Goal: Find contact information

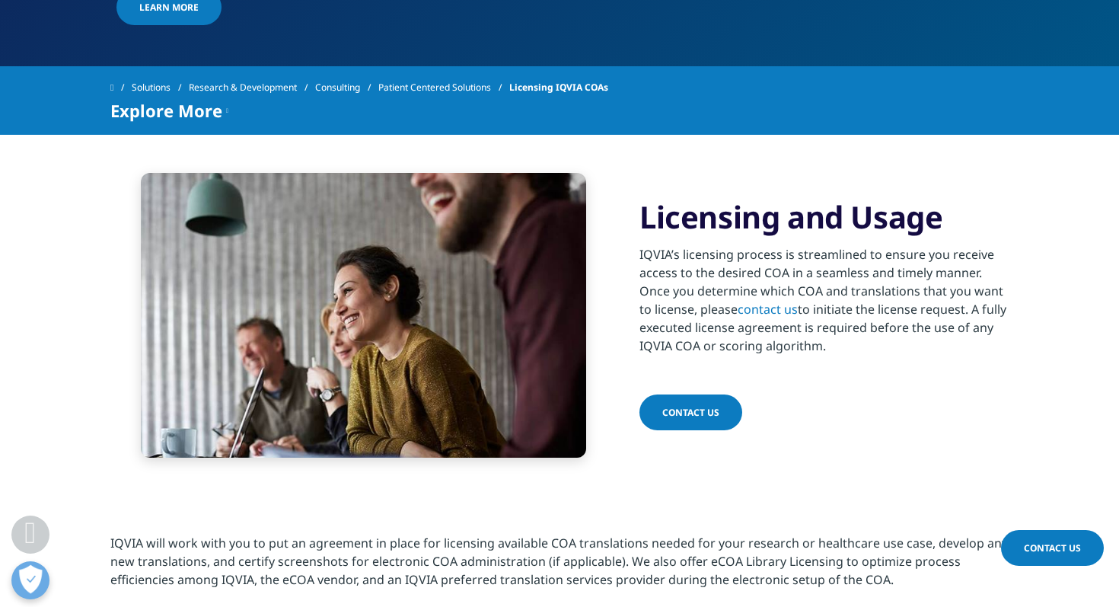
scroll to position [827, 0]
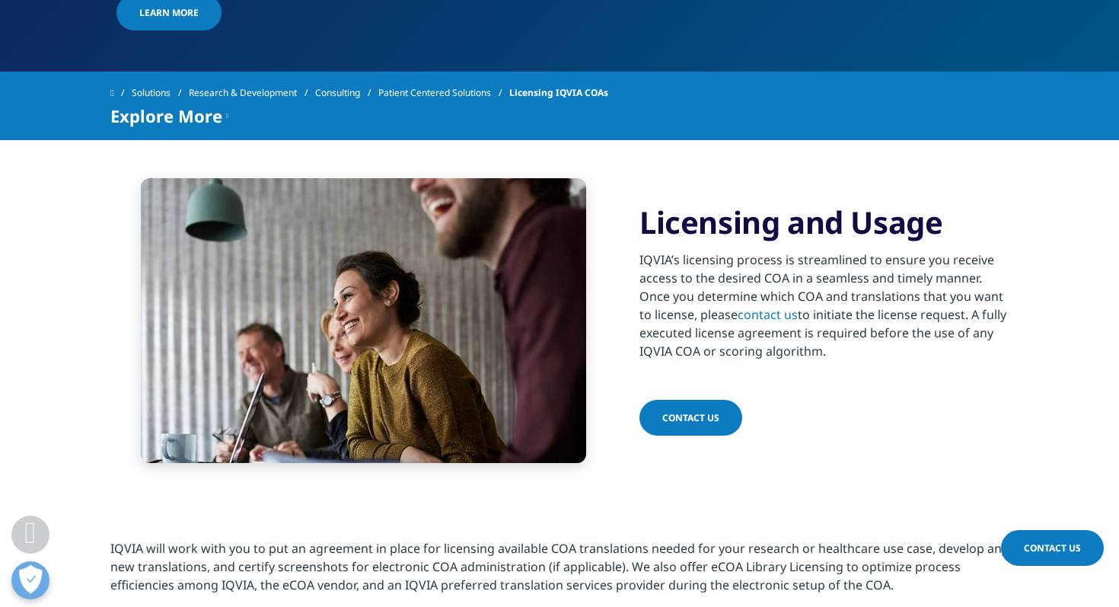
click at [696, 424] on span "contact us" at bounding box center [690, 417] width 57 height 13
click at [680, 424] on span "contact us" at bounding box center [690, 417] width 57 height 13
click at [713, 435] on link "contact us" at bounding box center [690, 418] width 103 height 36
click at [708, 424] on span "contact us" at bounding box center [690, 417] width 57 height 13
click at [1043, 547] on span "Contact Us" at bounding box center [1052, 547] width 57 height 13
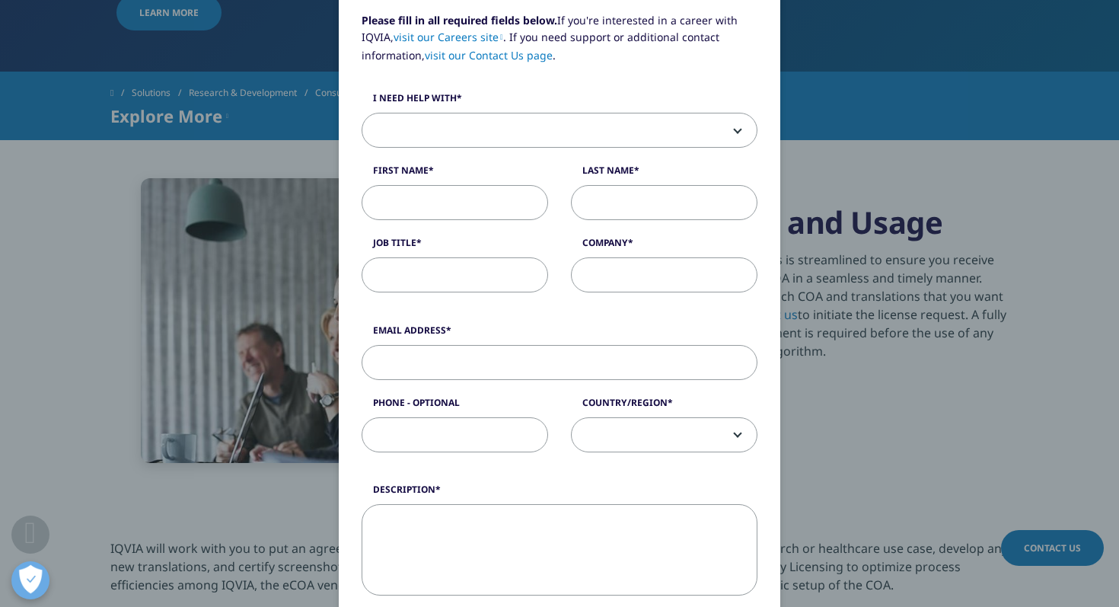
scroll to position [182, 0]
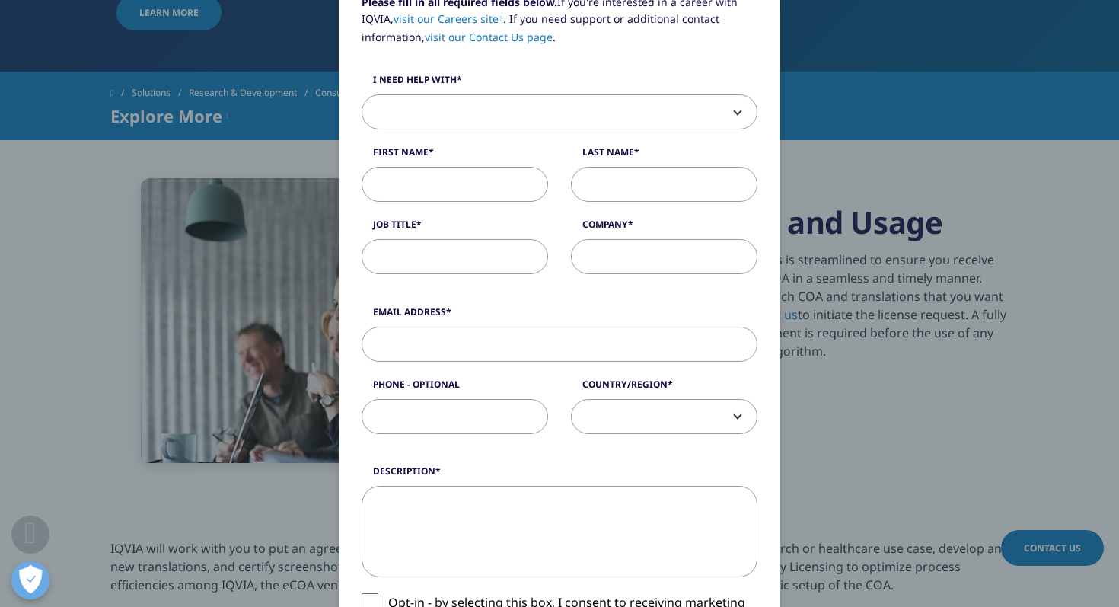
click at [570, 121] on span at bounding box center [559, 112] width 394 height 35
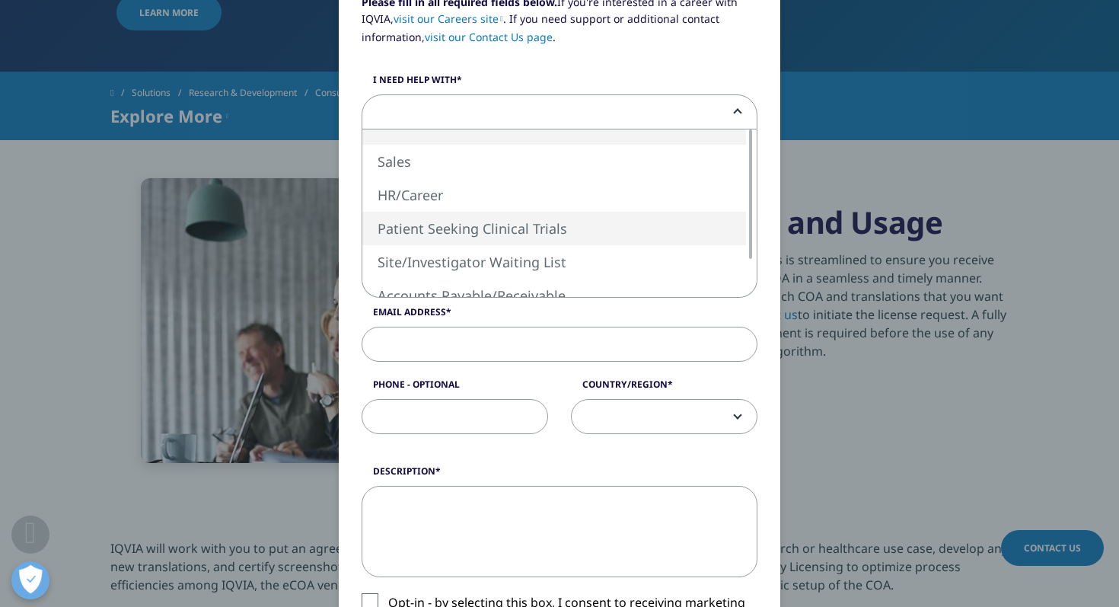
click at [37, 310] on div "Please fill in all required fields below. If you're interested in a career with…" at bounding box center [559, 303] width 1119 height 607
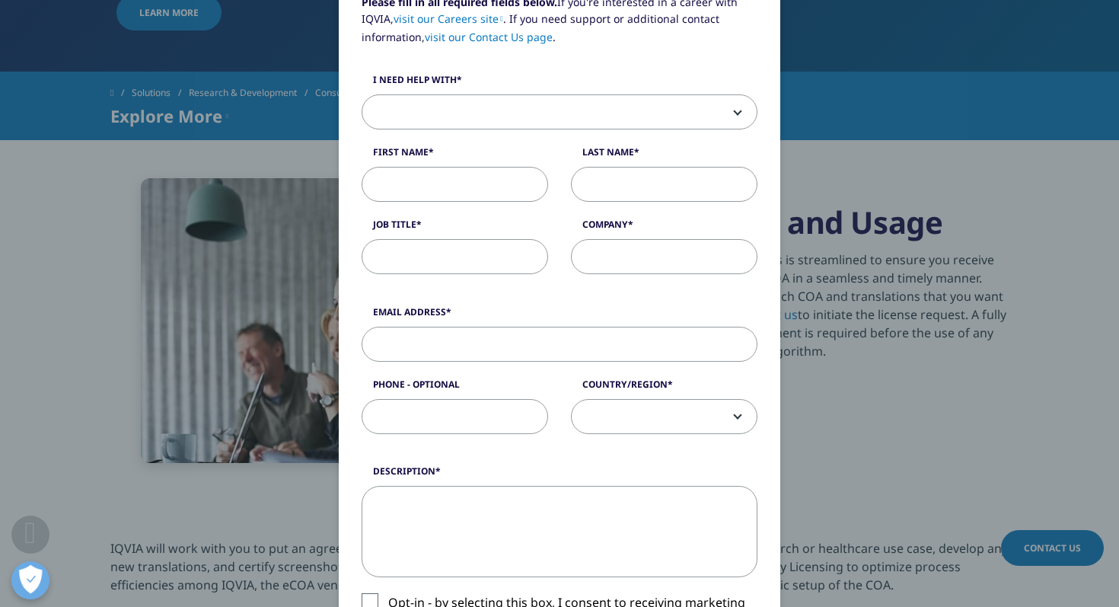
click at [908, 250] on div "Please fill in all required fields below. If you're interested in a career with…" at bounding box center [559, 451] width 898 height 1266
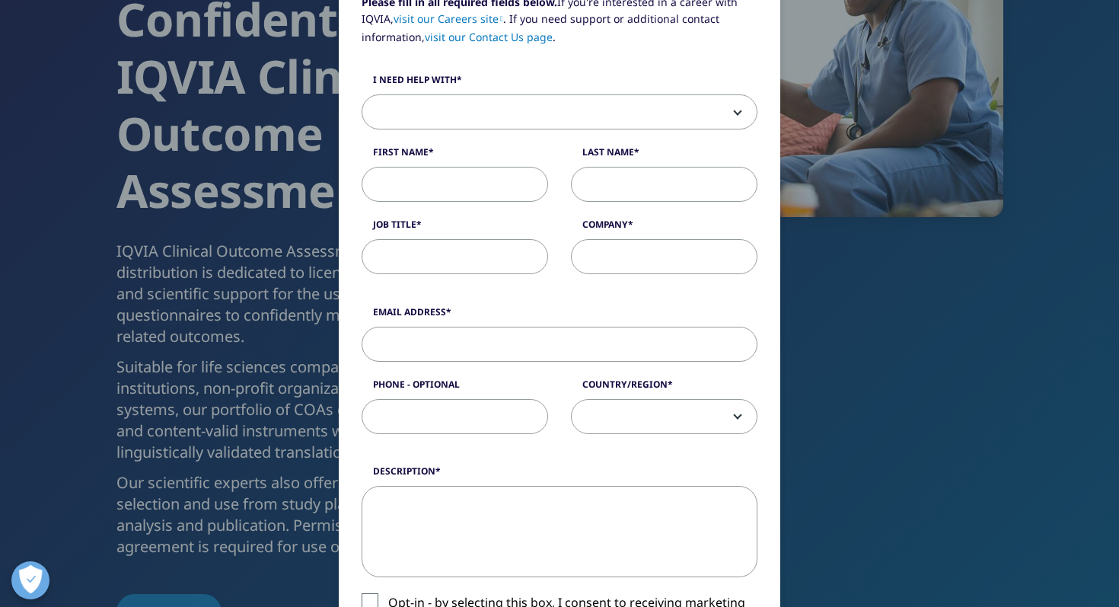
scroll to position [0, 0]
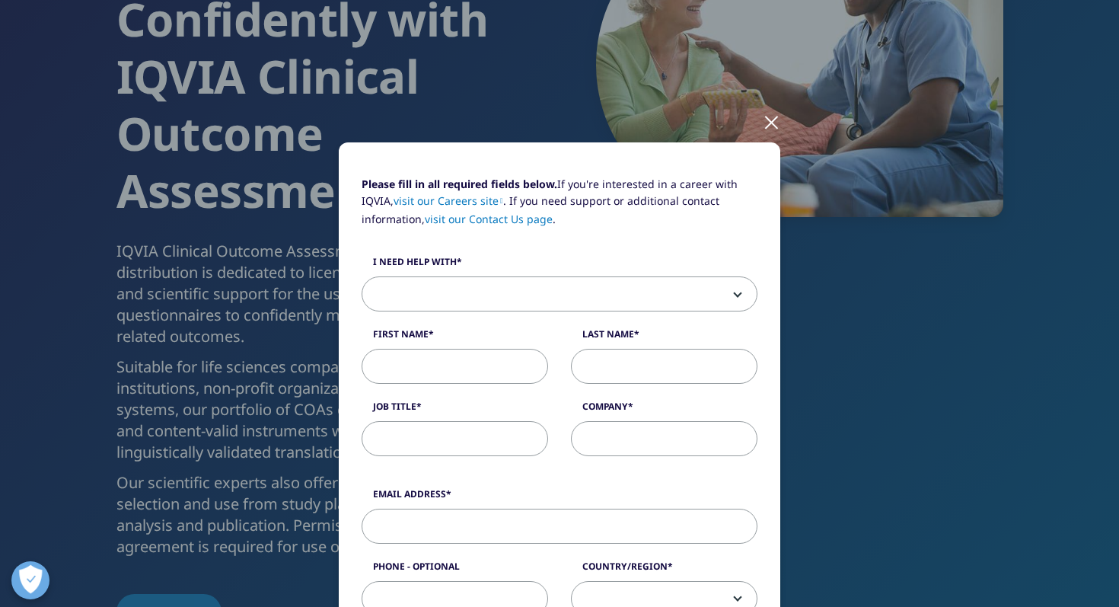
click at [771, 119] on div at bounding box center [772, 121] width 18 height 42
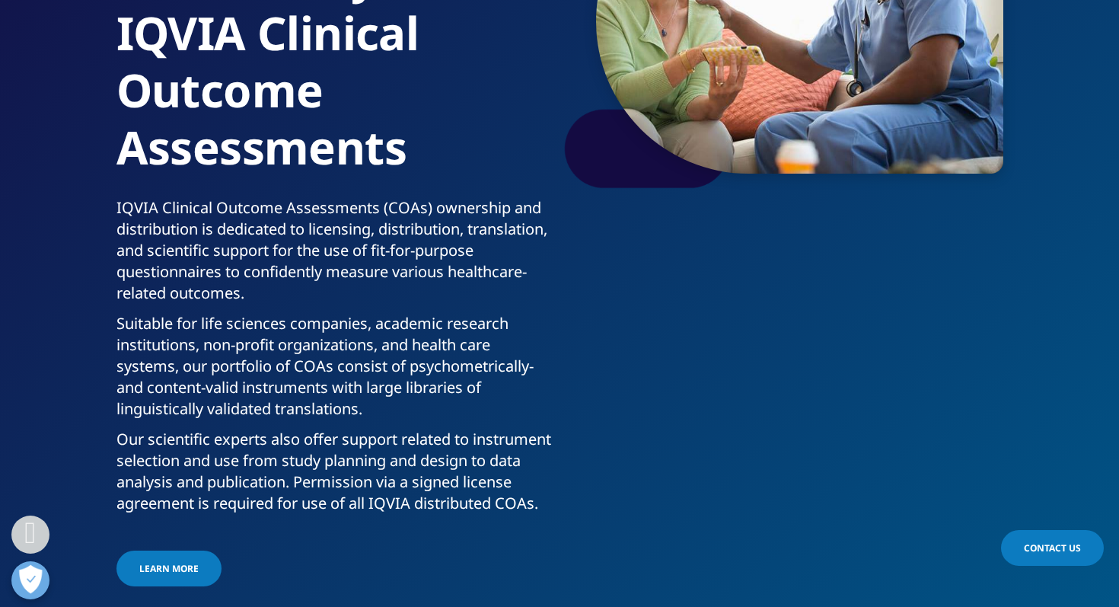
scroll to position [274, 0]
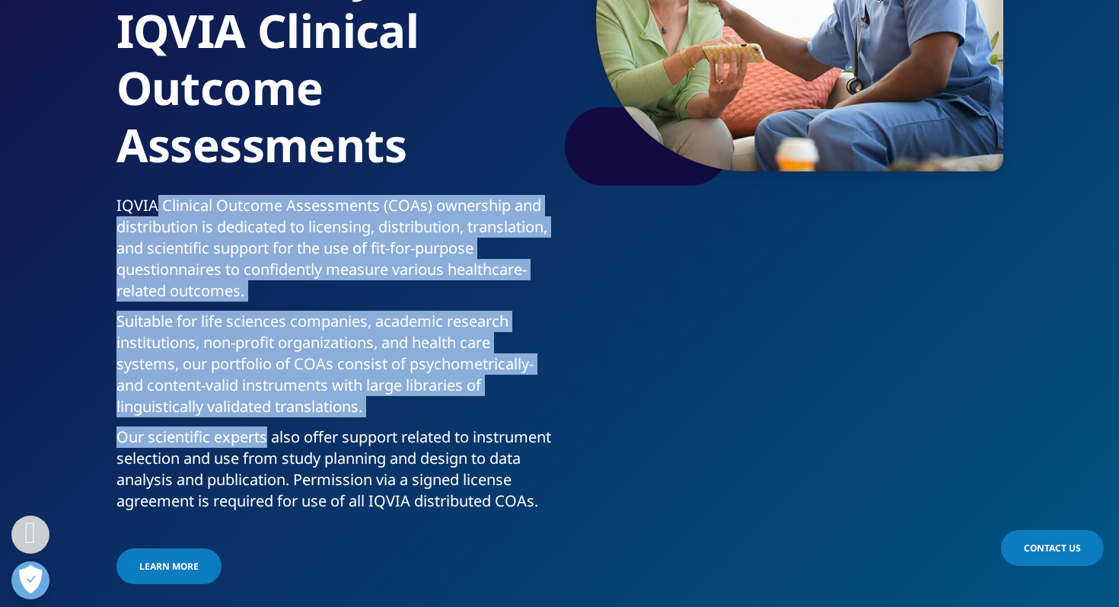
drag, startPoint x: 153, startPoint y: 205, endPoint x: 267, endPoint y: 427, distance: 249.9
click at [267, 427] on div "IQVIA Clinical Outcome Assessments (COAs) ownership and distribution is dedicat…" at bounding box center [335, 358] width 438 height 326
click at [267, 427] on p "Our scientific experts also offer support related to instrument selection and u…" at bounding box center [335, 473] width 438 height 94
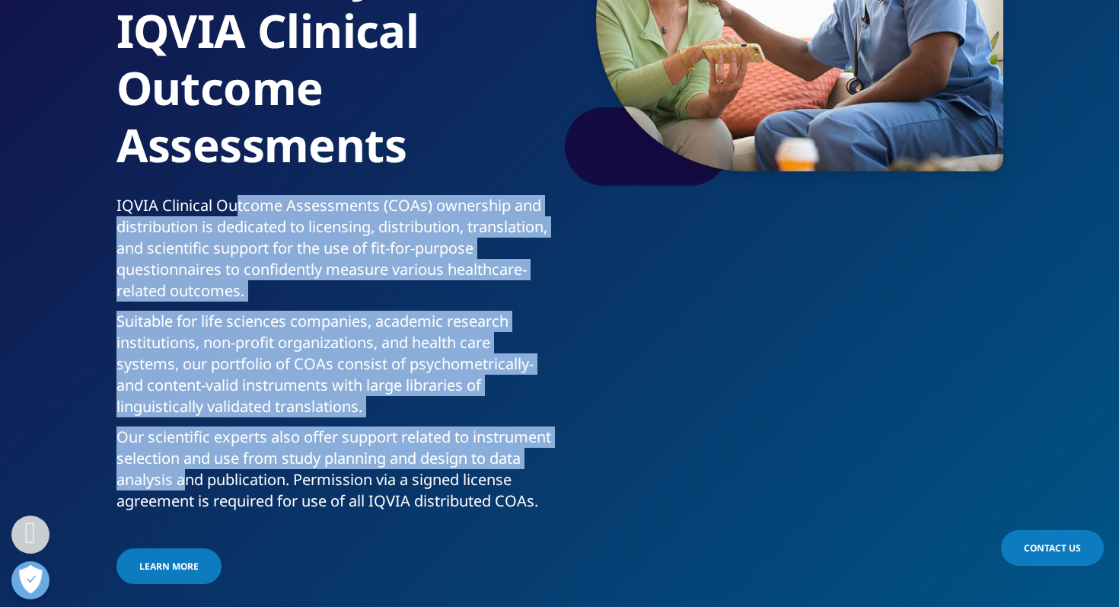
drag, startPoint x: 238, startPoint y: 209, endPoint x: 295, endPoint y: 474, distance: 271.7
click at [295, 475] on div "IQVIA Clinical Outcome Assessments (COAs) ownership and distribution is dedicat…" at bounding box center [335, 358] width 438 height 326
click at [295, 474] on p "Our scientific experts also offer support related to instrument selection and u…" at bounding box center [335, 473] width 438 height 94
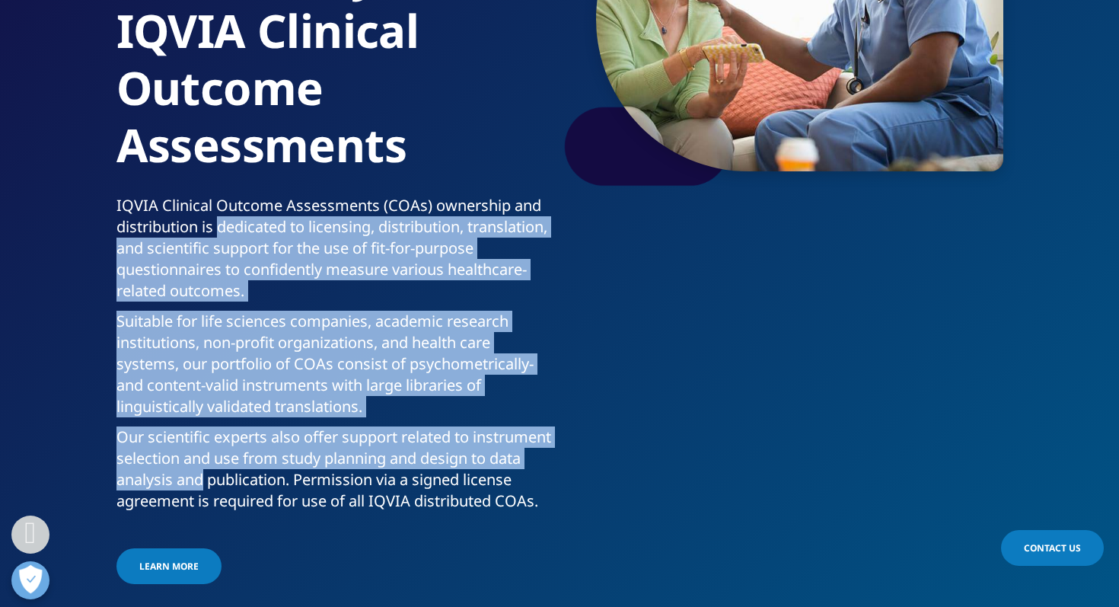
drag, startPoint x: 295, startPoint y: 474, endPoint x: 247, endPoint y: 235, distance: 243.8
click at [247, 235] on div "IQVIA Clinical Outcome Assessments (COAs) ownership and distribution is dedicat…" at bounding box center [335, 358] width 438 height 326
click at [247, 236] on p "IQVIA Clinical Outcome Assessments (COAs) ownership and distribution is dedicat…" at bounding box center [335, 253] width 438 height 116
drag, startPoint x: 247, startPoint y: 236, endPoint x: 312, endPoint y: 481, distance: 253.5
click at [312, 481] on div "IQVIA Clinical Outcome Assessments (COAs) ownership and distribution is dedicat…" at bounding box center [335, 358] width 438 height 326
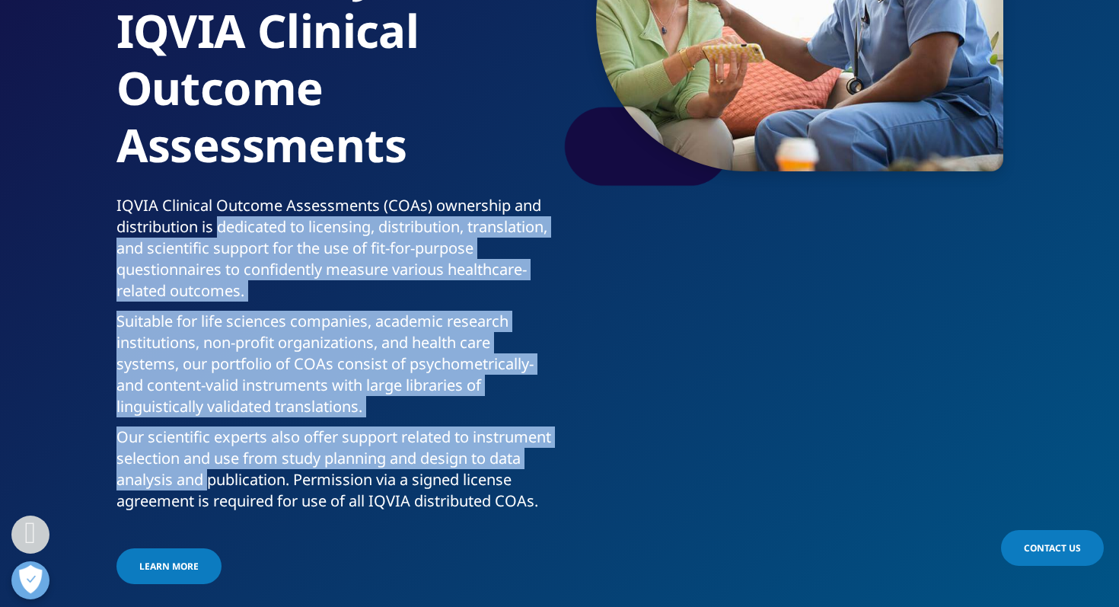
click at [312, 481] on p "Our scientific experts also offer support related to instrument selection and u…" at bounding box center [335, 473] width 438 height 94
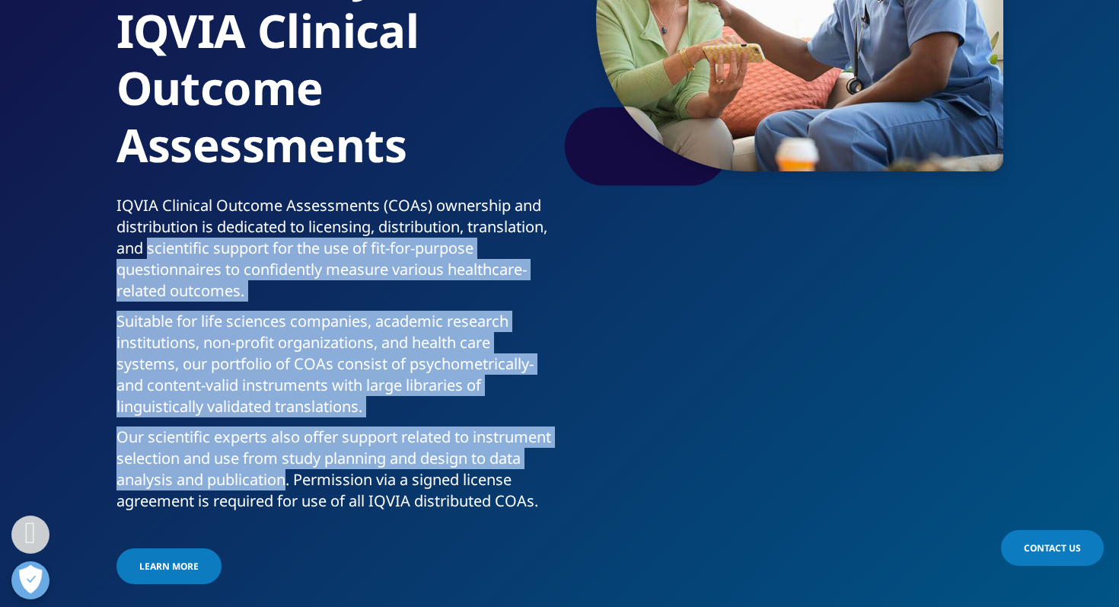
drag, startPoint x: 312, startPoint y: 481, endPoint x: 254, endPoint y: 242, distance: 245.9
click at [254, 242] on div "IQVIA Clinical Outcome Assessments (COAs) ownership and distribution is dedicat…" at bounding box center [335, 358] width 438 height 326
click at [254, 242] on p "IQVIA Clinical Outcome Assessments (COAs) ownership and distribution is dedicat…" at bounding box center [335, 253] width 438 height 116
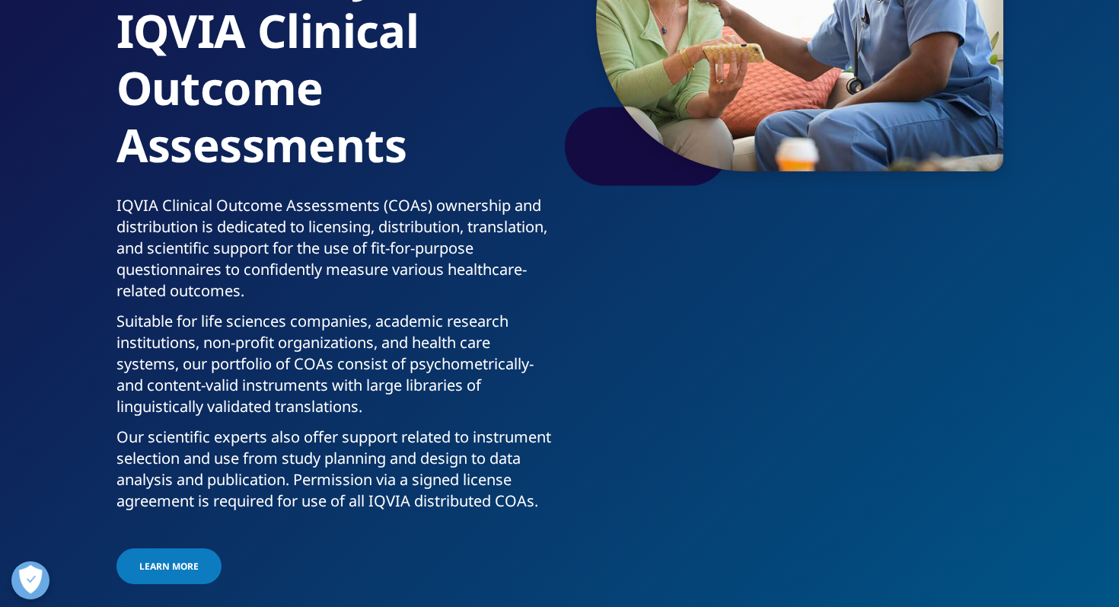
scroll to position [0, 0]
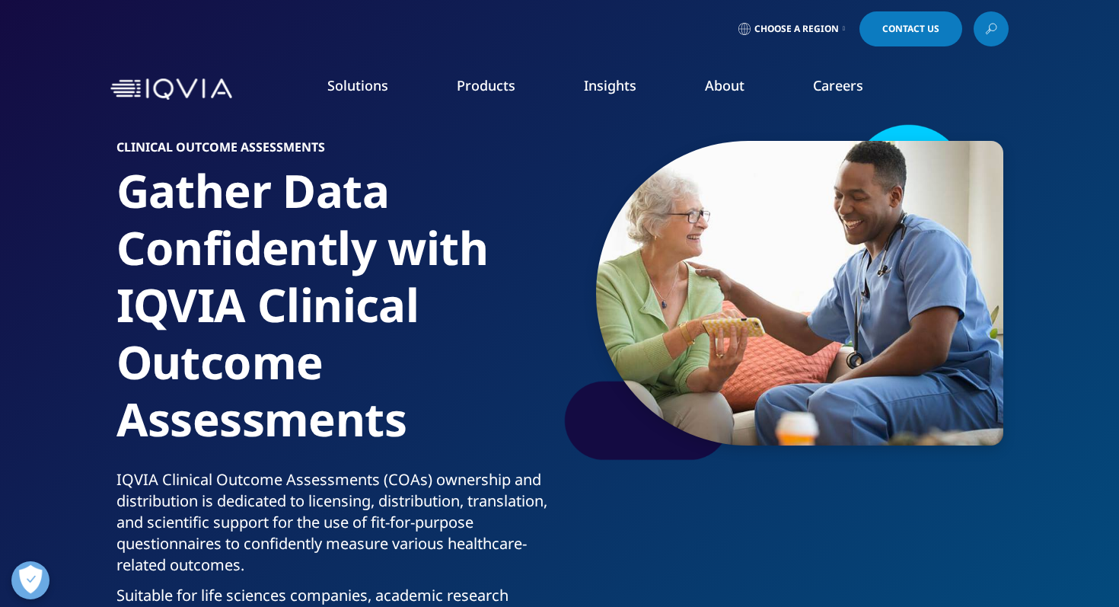
click at [933, 30] on link "Contact Us" at bounding box center [910, 28] width 103 height 35
